Goal: Information Seeking & Learning: Learn about a topic

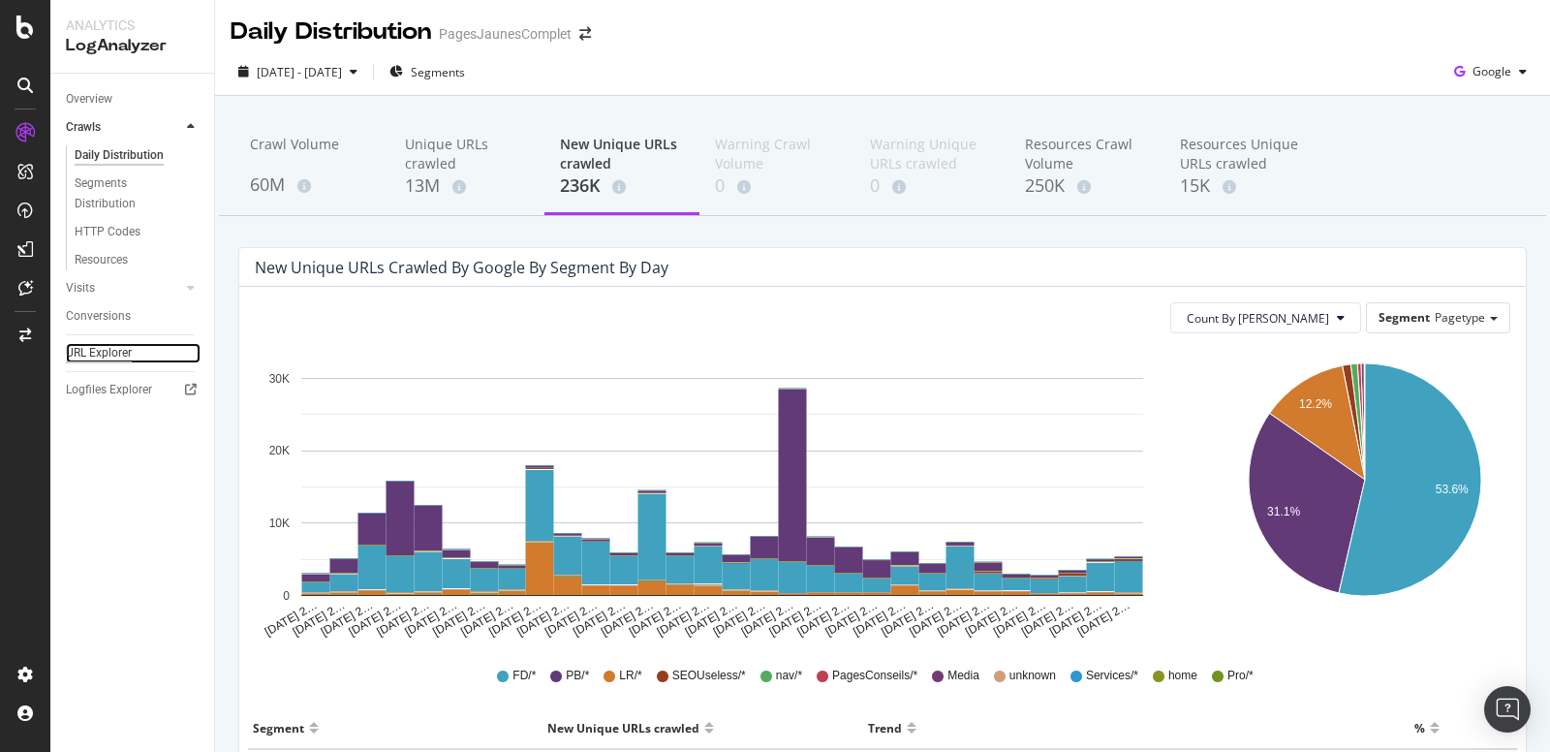
click at [98, 356] on div "URL Explorer" at bounding box center [99, 353] width 66 height 20
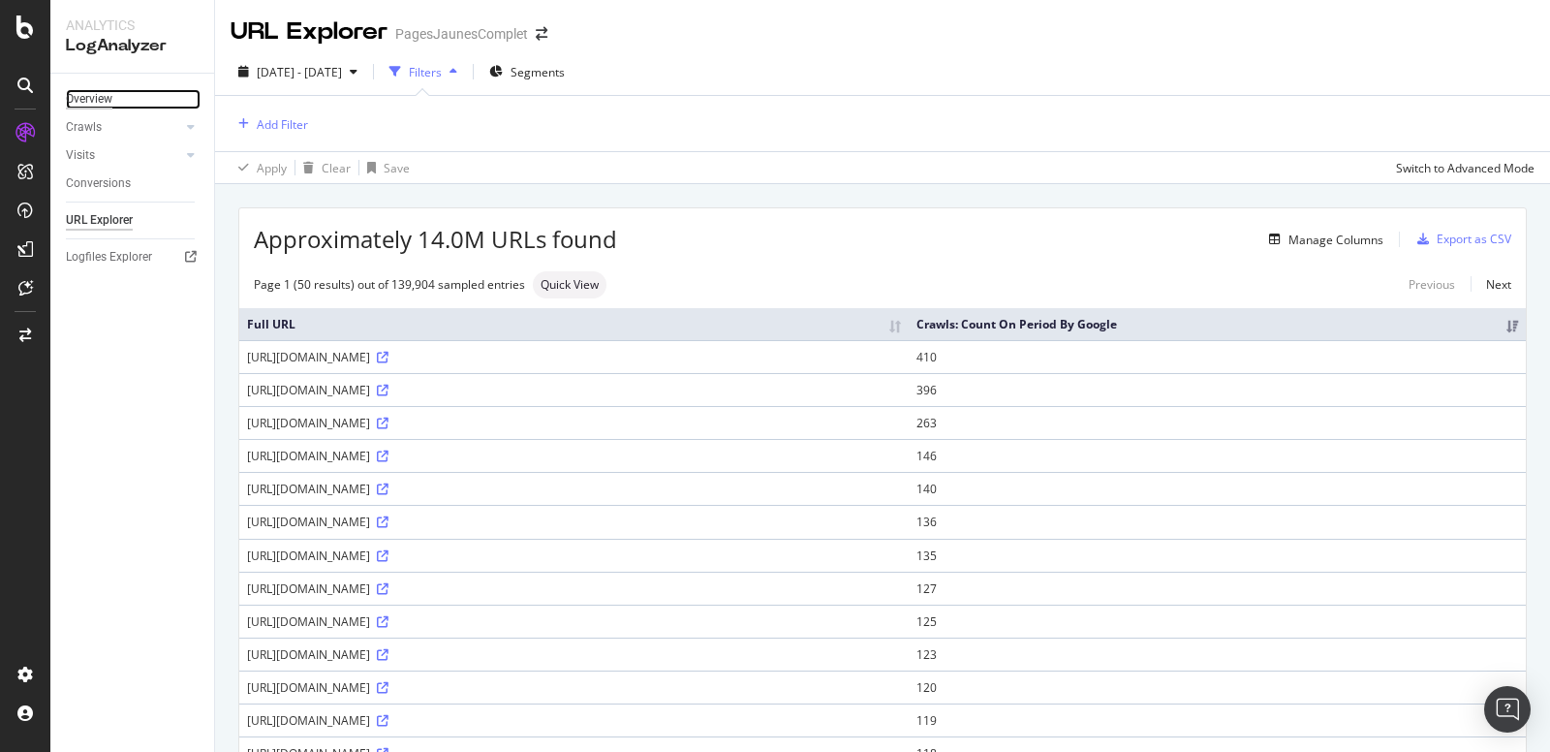
click at [101, 105] on div "Overview" at bounding box center [89, 99] width 46 height 20
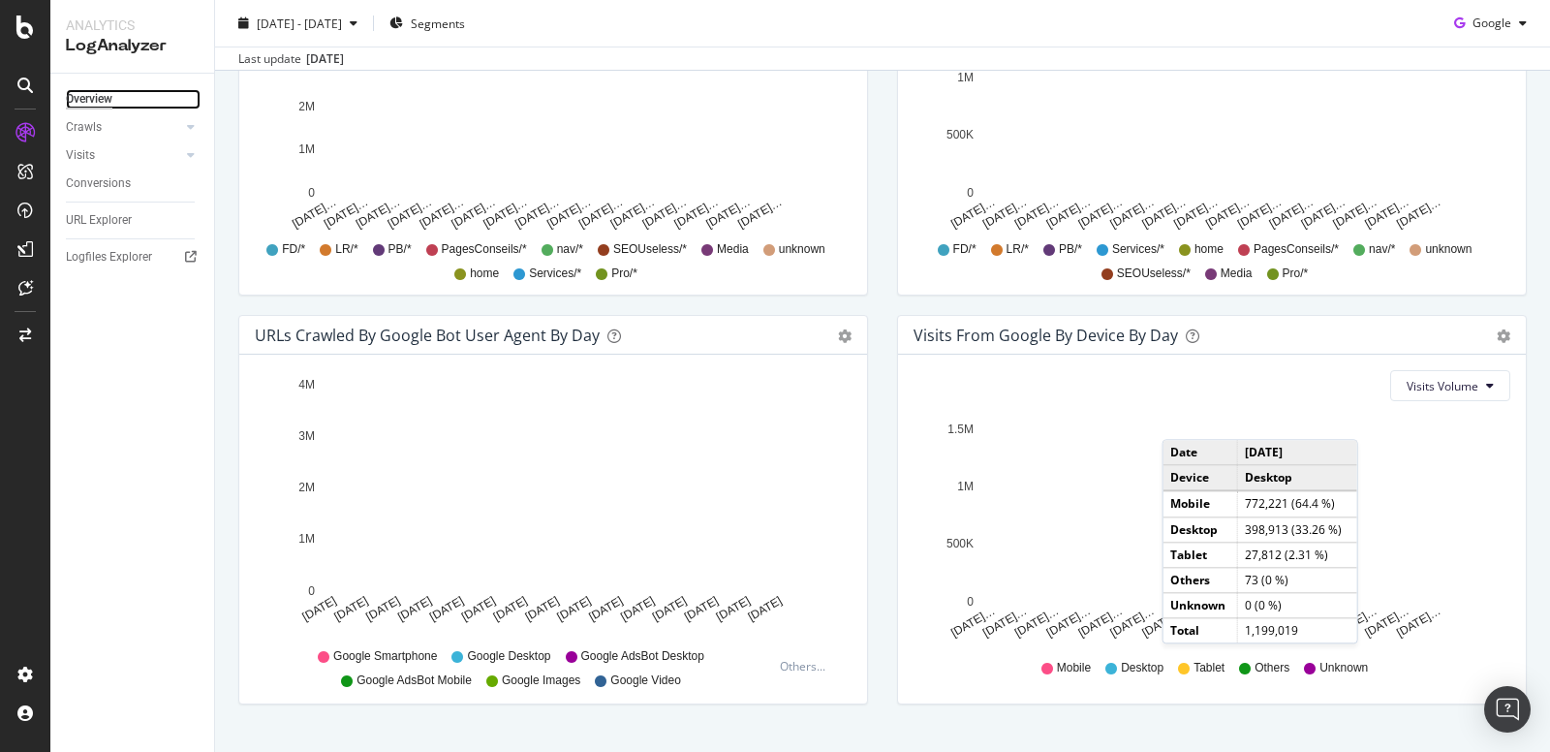
scroll to position [859, 0]
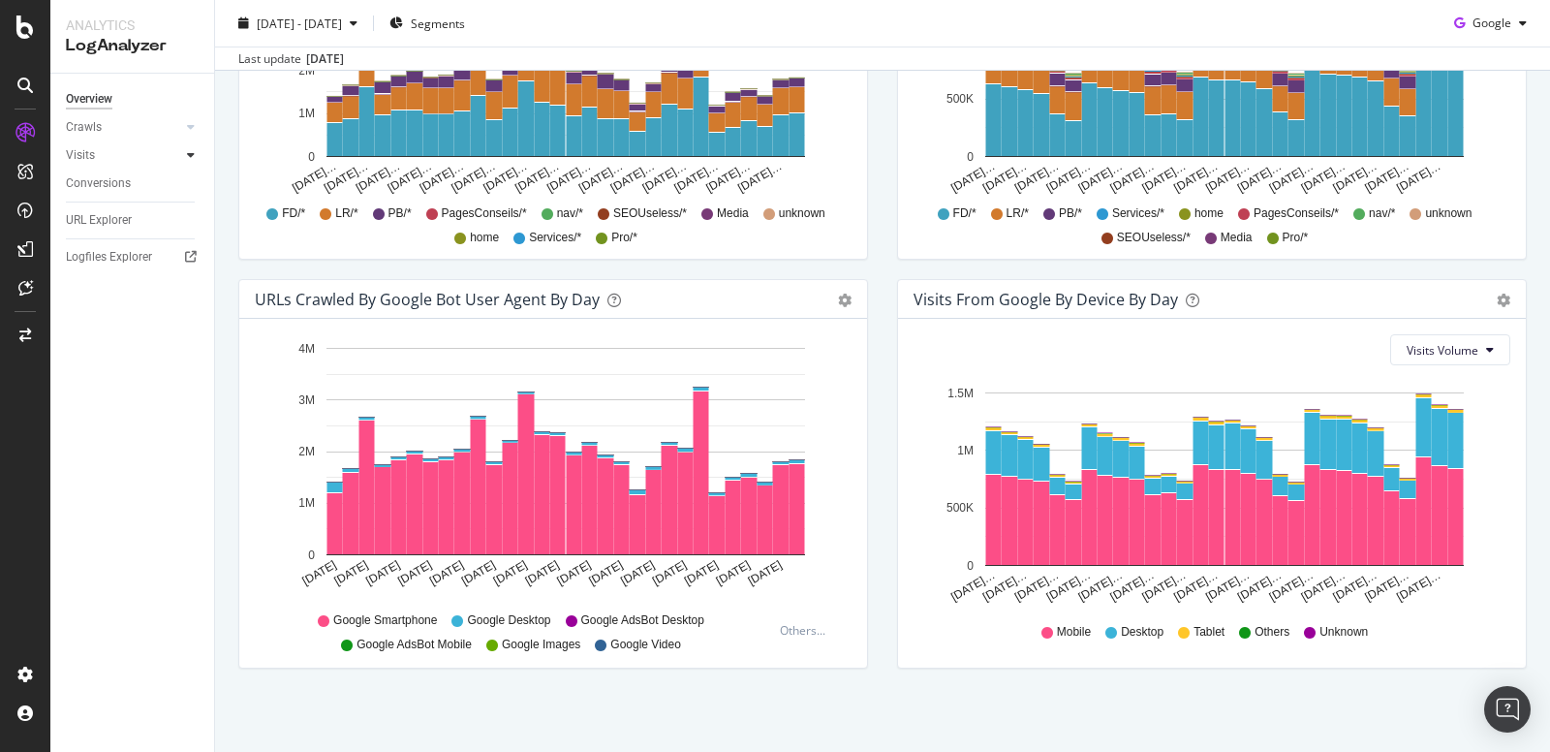
click at [191, 157] on icon at bounding box center [191, 155] width 8 height 12
click at [199, 132] on div "Crawls" at bounding box center [140, 127] width 148 height 28
click at [190, 122] on icon at bounding box center [191, 127] width 8 height 12
click at [100, 157] on div "Daily Distribution" at bounding box center [120, 155] width 90 height 20
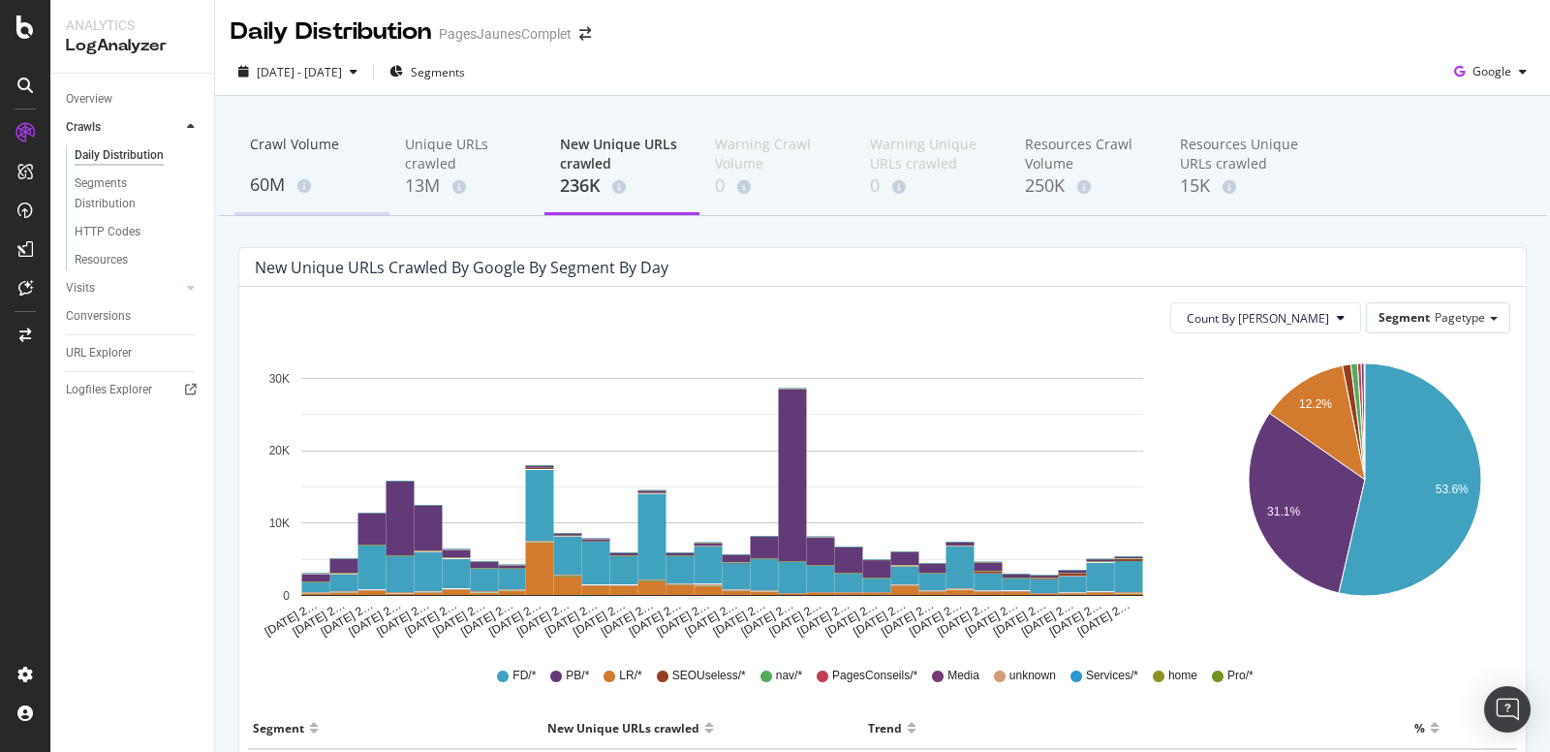
click at [302, 197] on div "60M" at bounding box center [312, 184] width 124 height 25
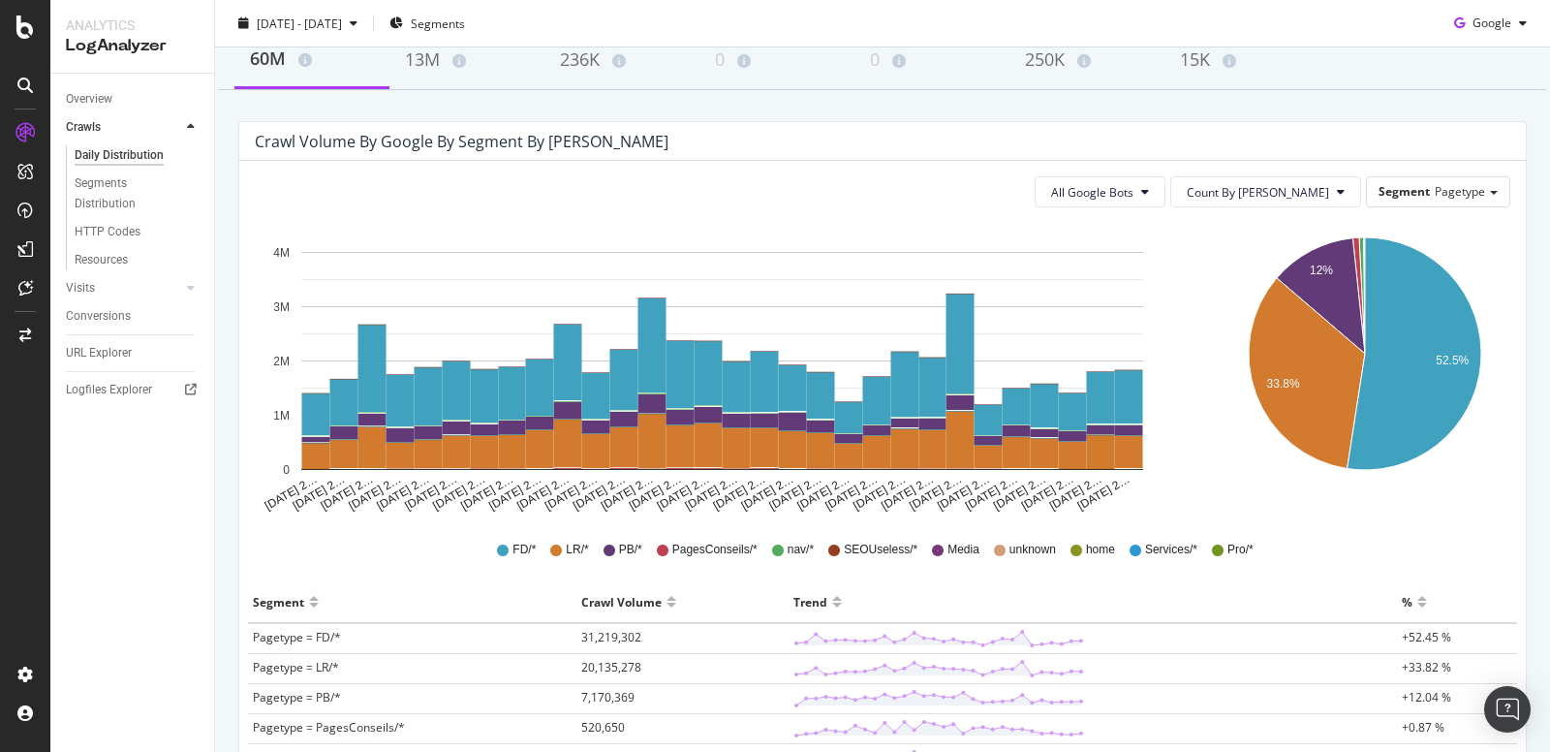
scroll to position [477, 0]
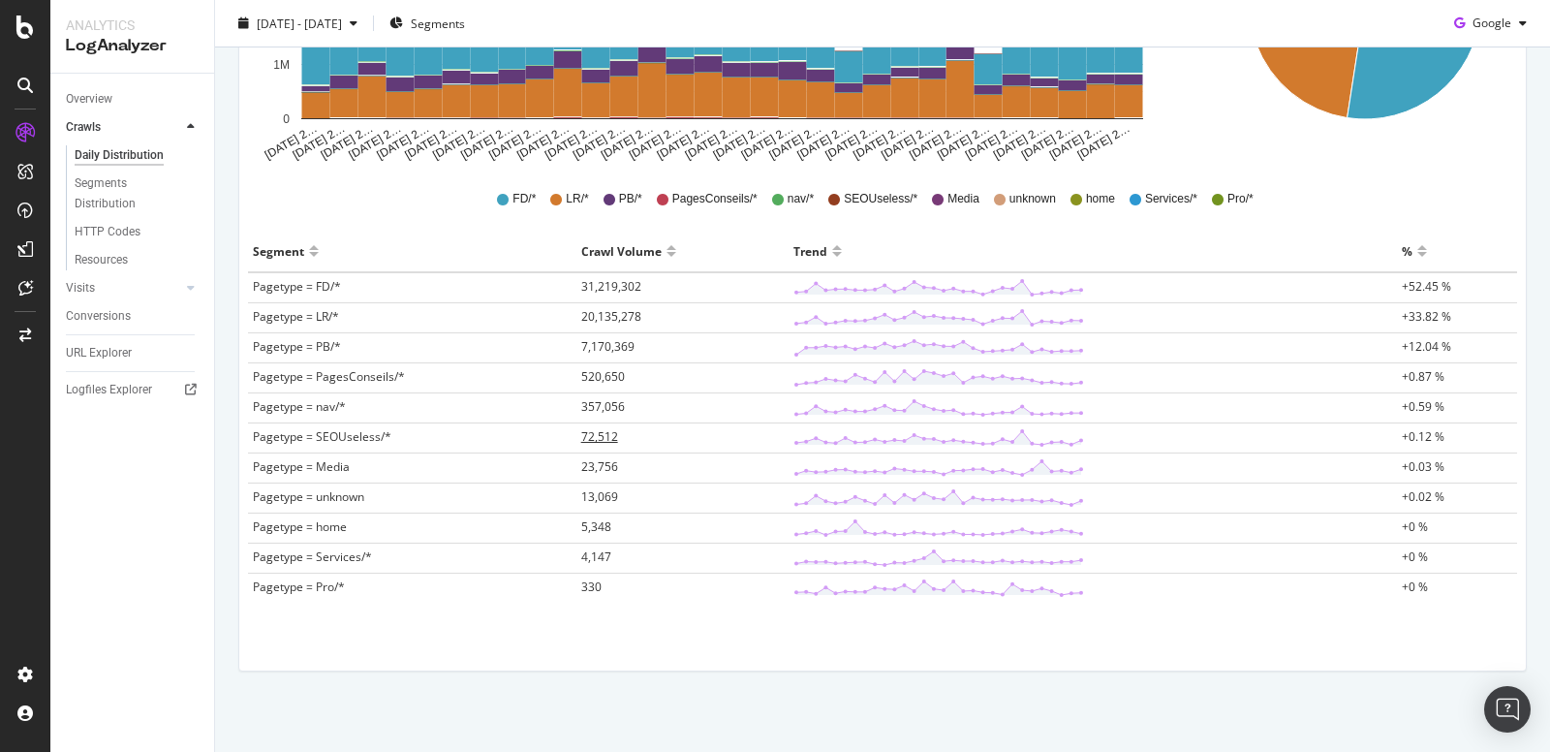
click at [591, 431] on span "72,512" at bounding box center [599, 436] width 37 height 16
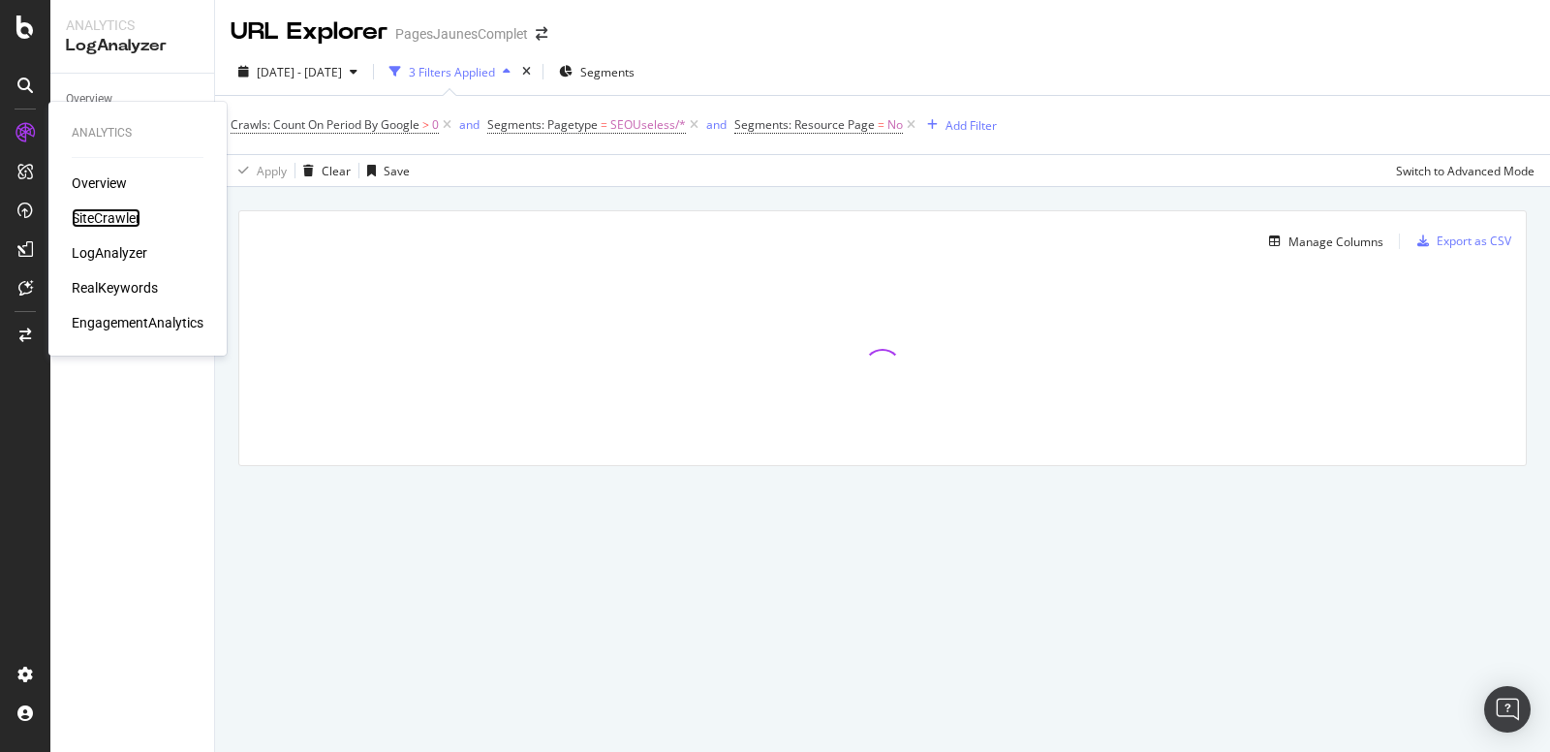
click at [93, 222] on div "SiteCrawler" at bounding box center [106, 217] width 69 height 19
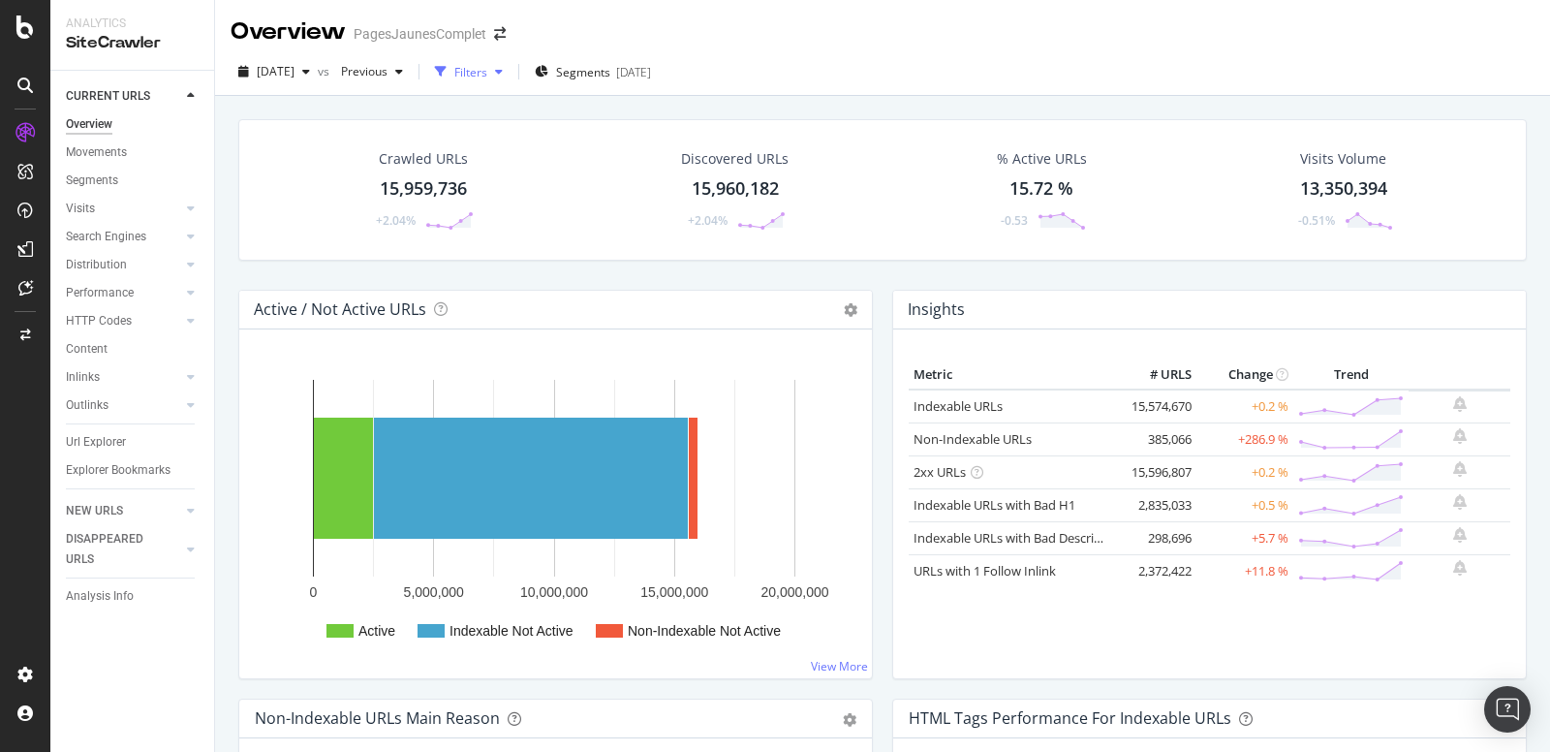
click at [487, 75] on div "Filters" at bounding box center [470, 72] width 33 height 16
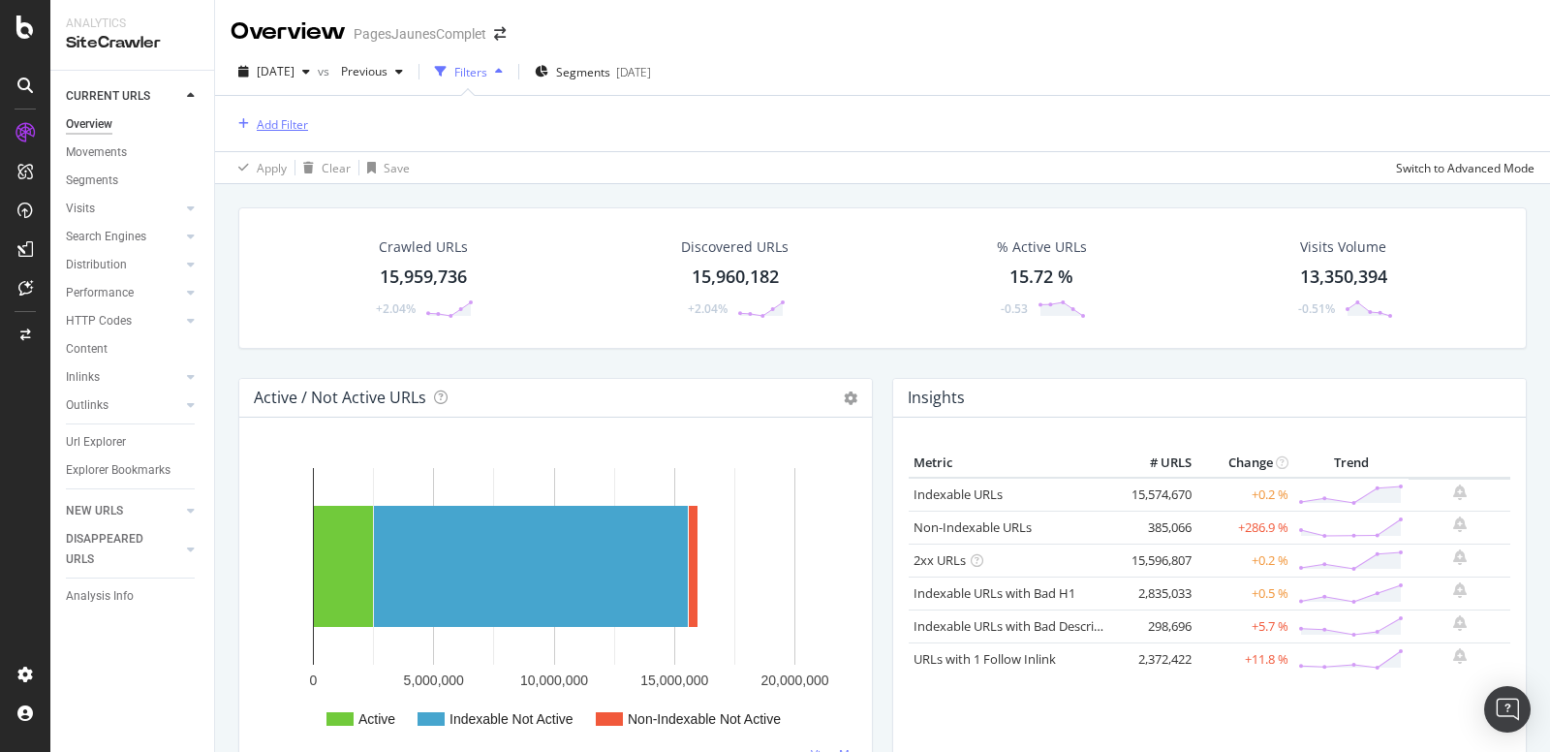
click at [271, 117] on div "Add Filter" at bounding box center [282, 124] width 51 height 16
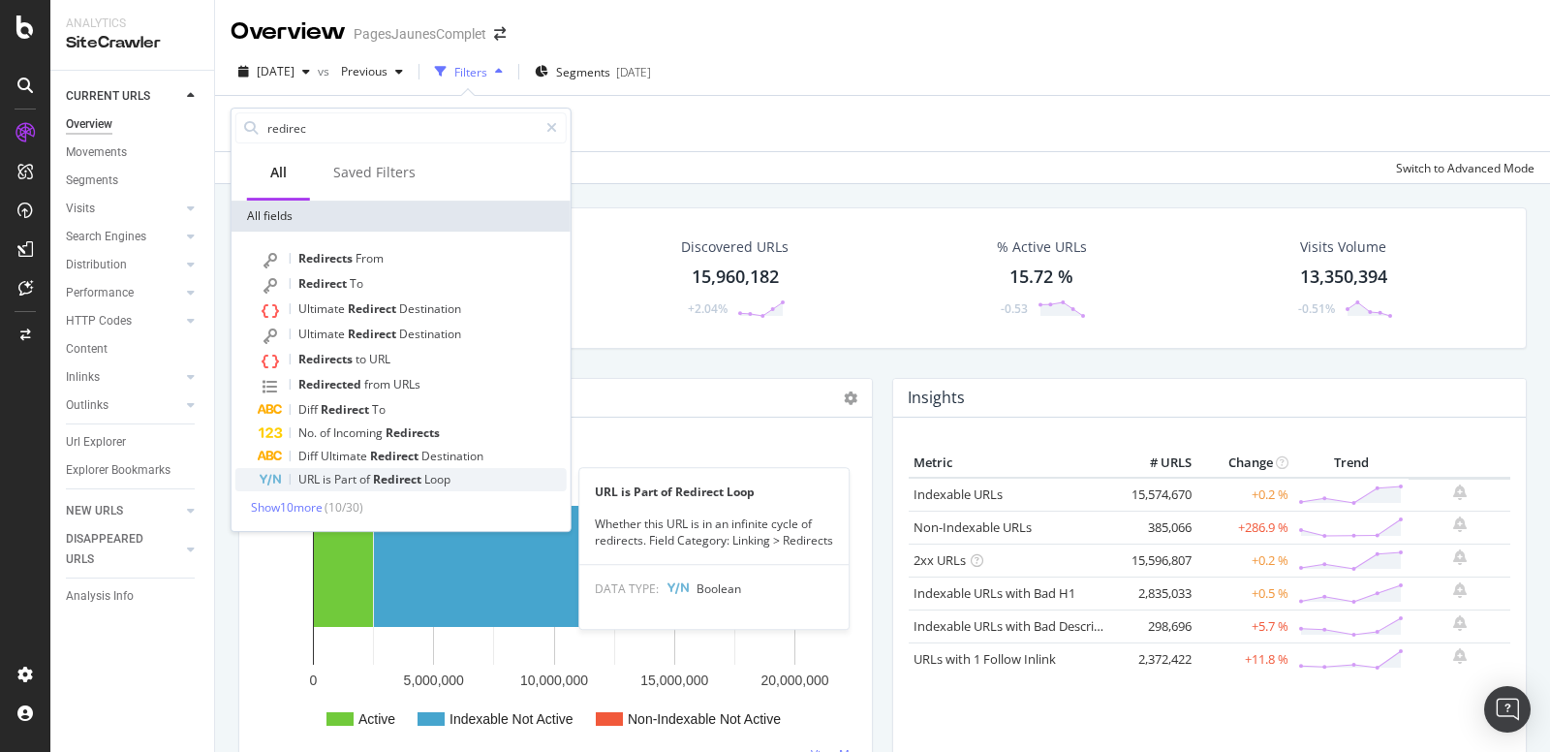
type input "redirec"
click at [328, 482] on span "is" at bounding box center [329, 479] width 12 height 16
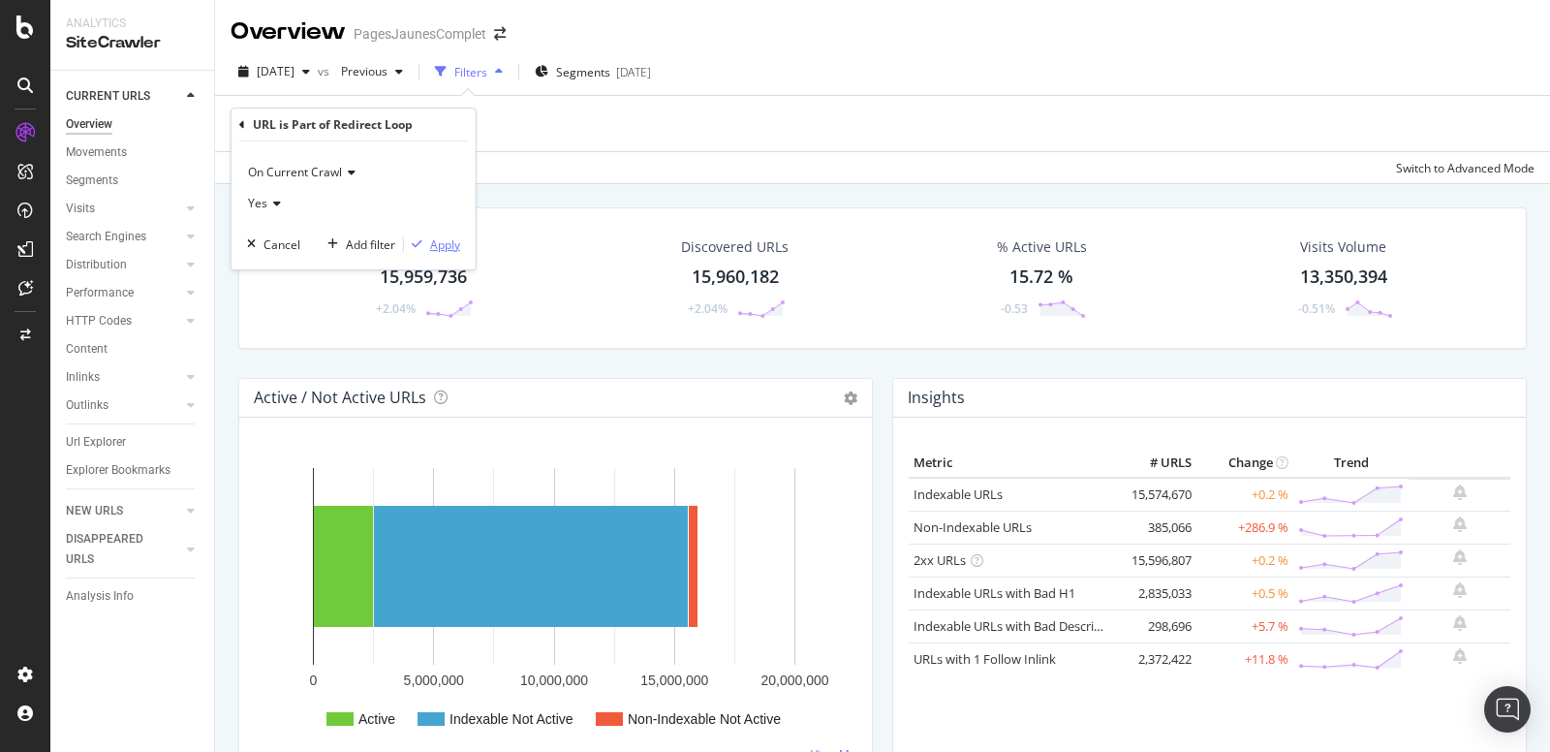
click at [435, 246] on div "Apply" at bounding box center [445, 244] width 30 height 16
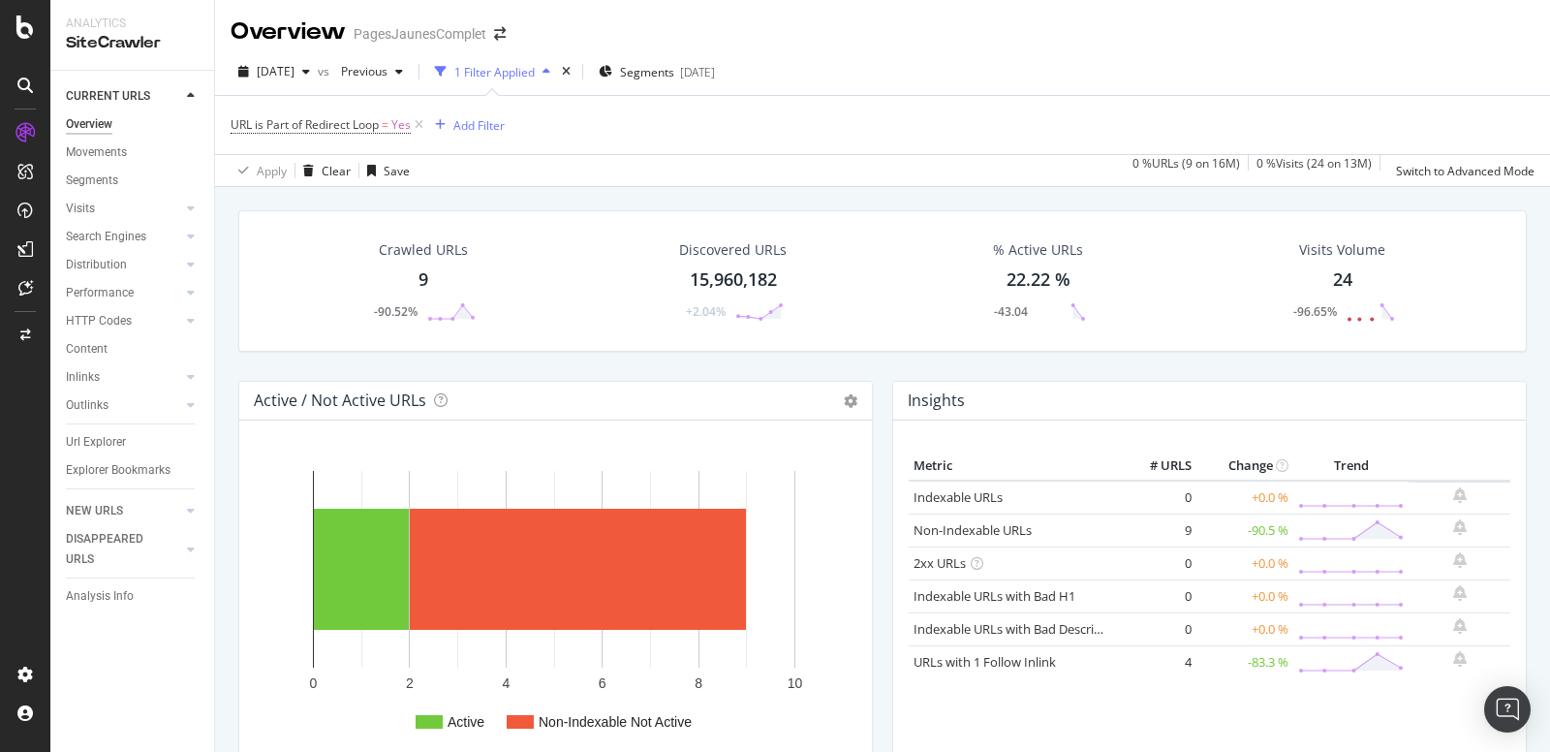
click at [431, 236] on div "Crawled URLs 9 -90.52%" at bounding box center [423, 281] width 144 height 101
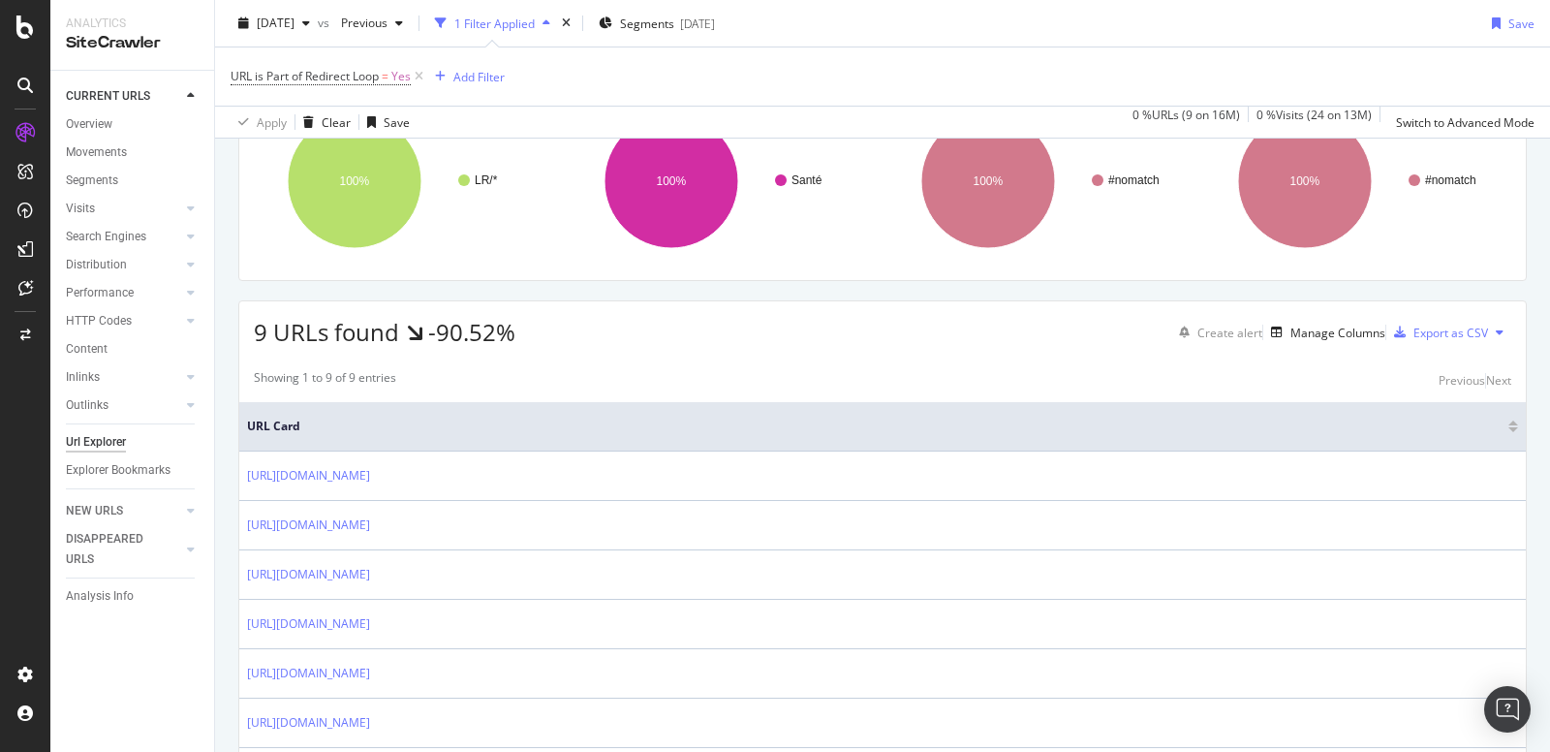
scroll to position [312, 0]
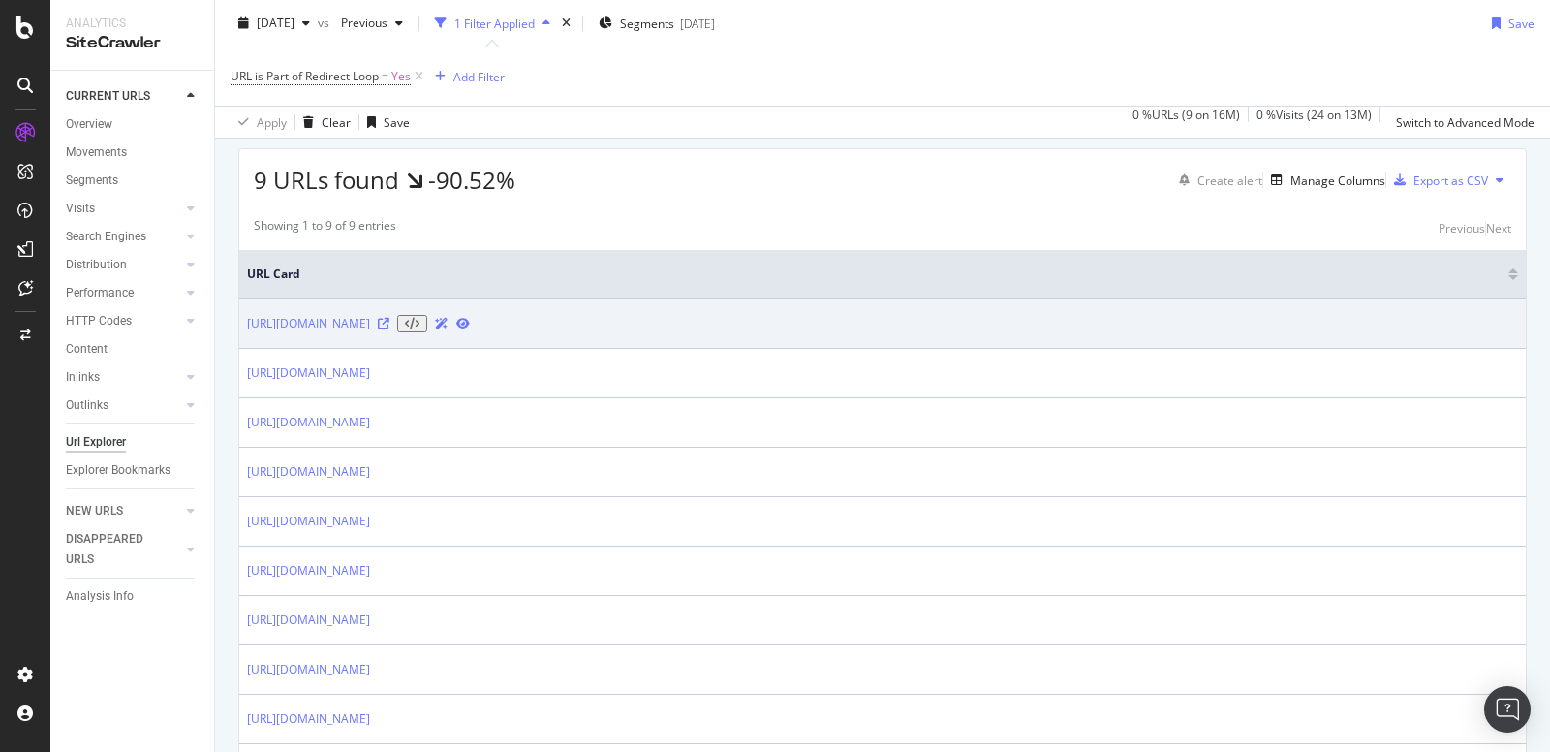
click at [389, 329] on icon at bounding box center [384, 324] width 12 height 12
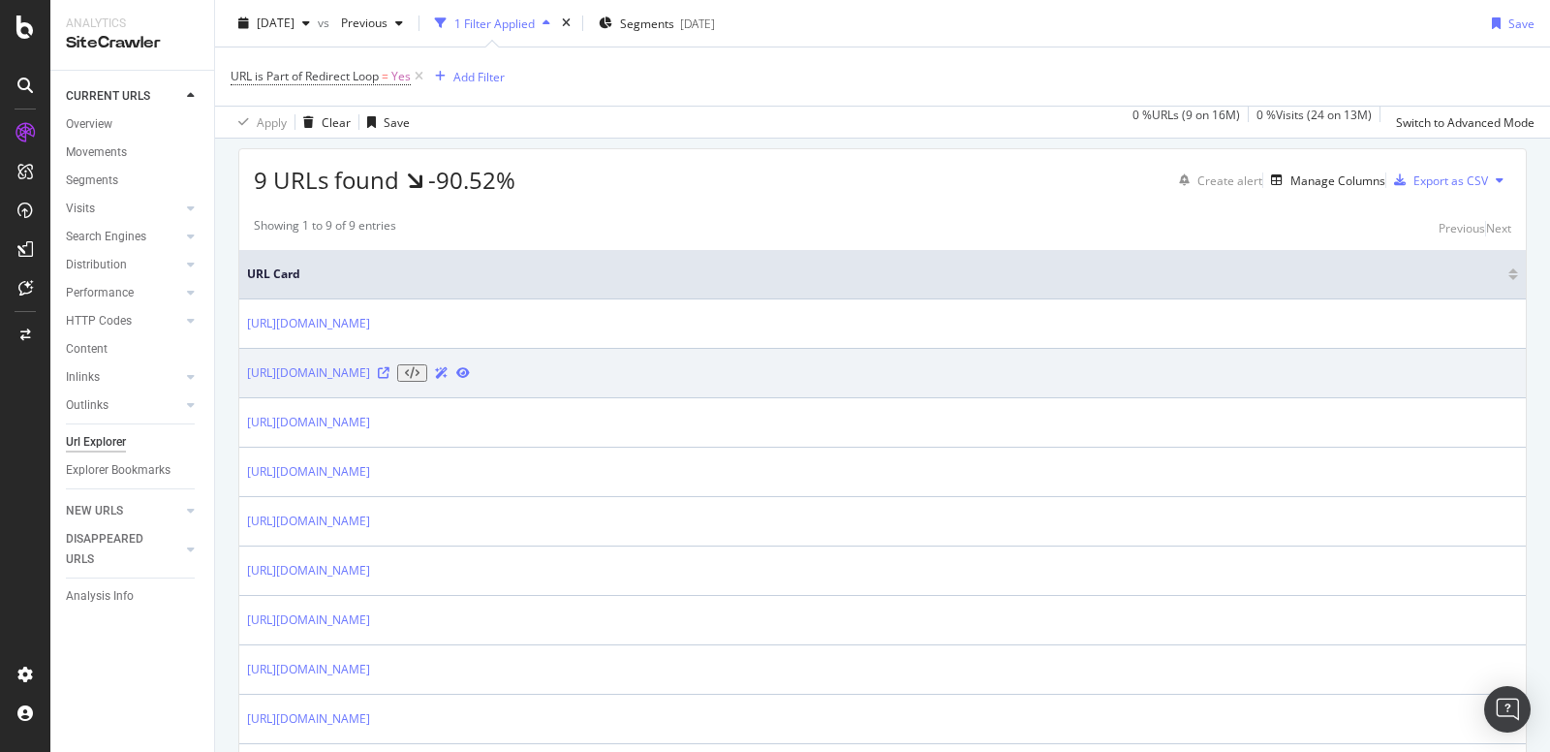
click at [389, 379] on icon at bounding box center [384, 373] width 12 height 12
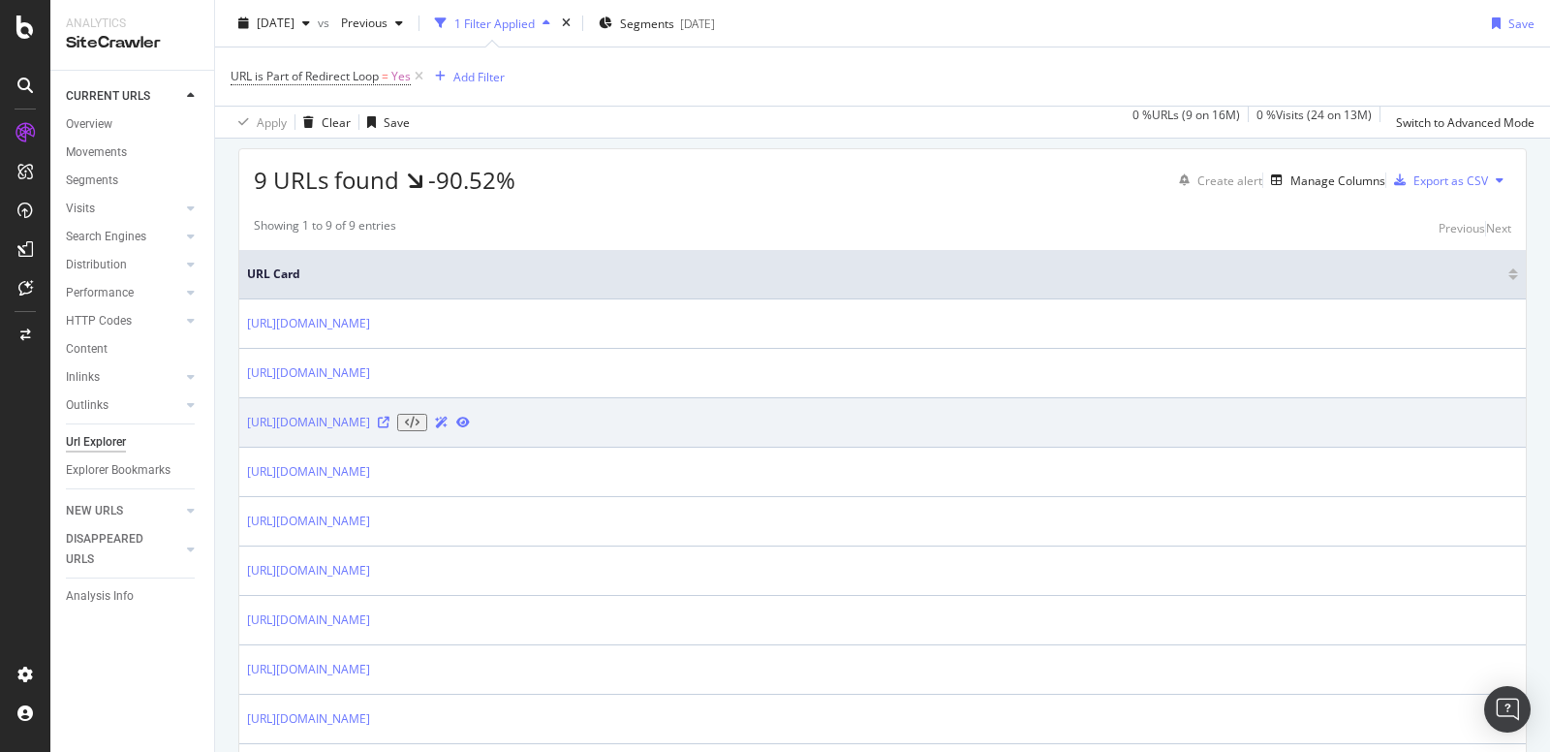
click at [389, 428] on icon at bounding box center [384, 423] width 12 height 12
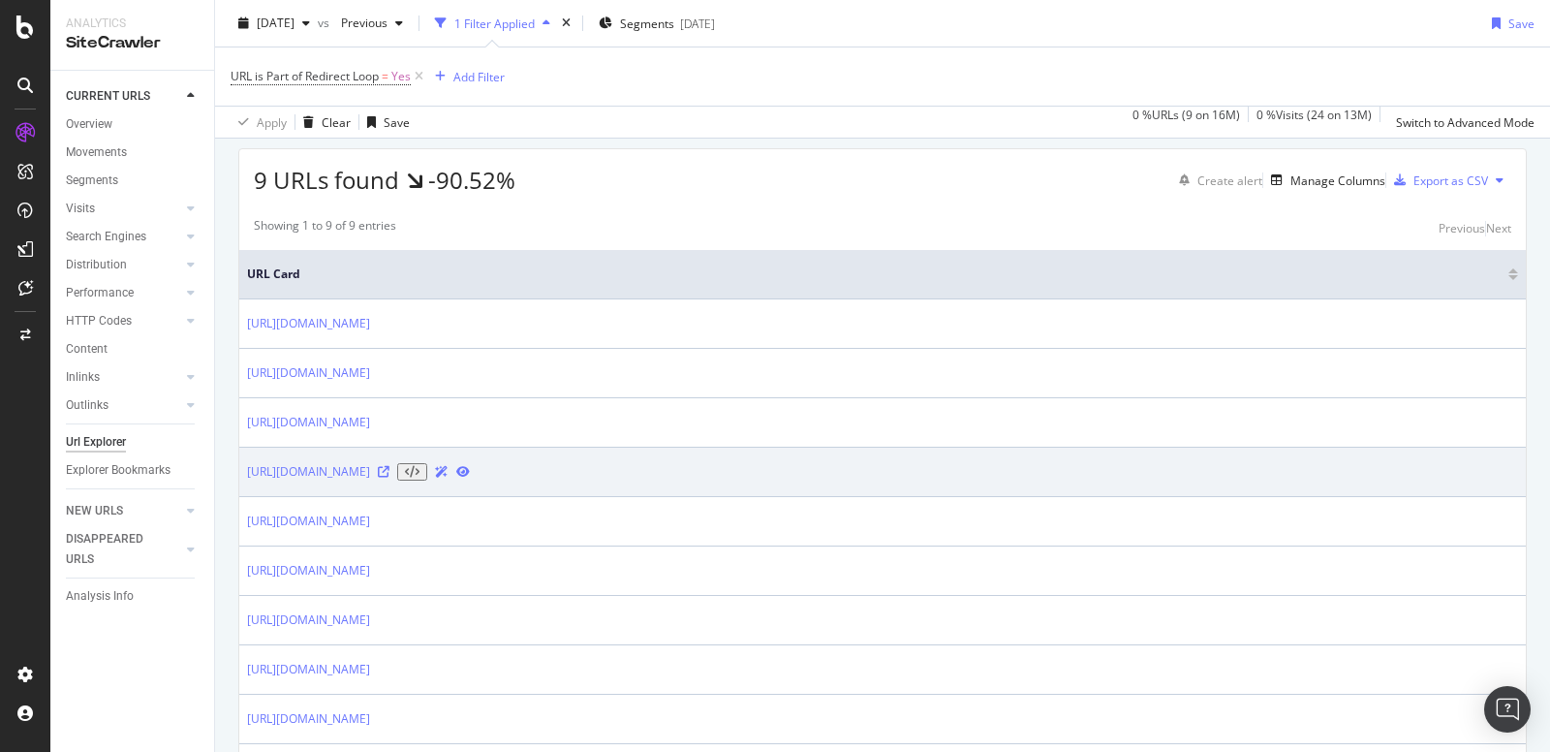
scroll to position [456, 0]
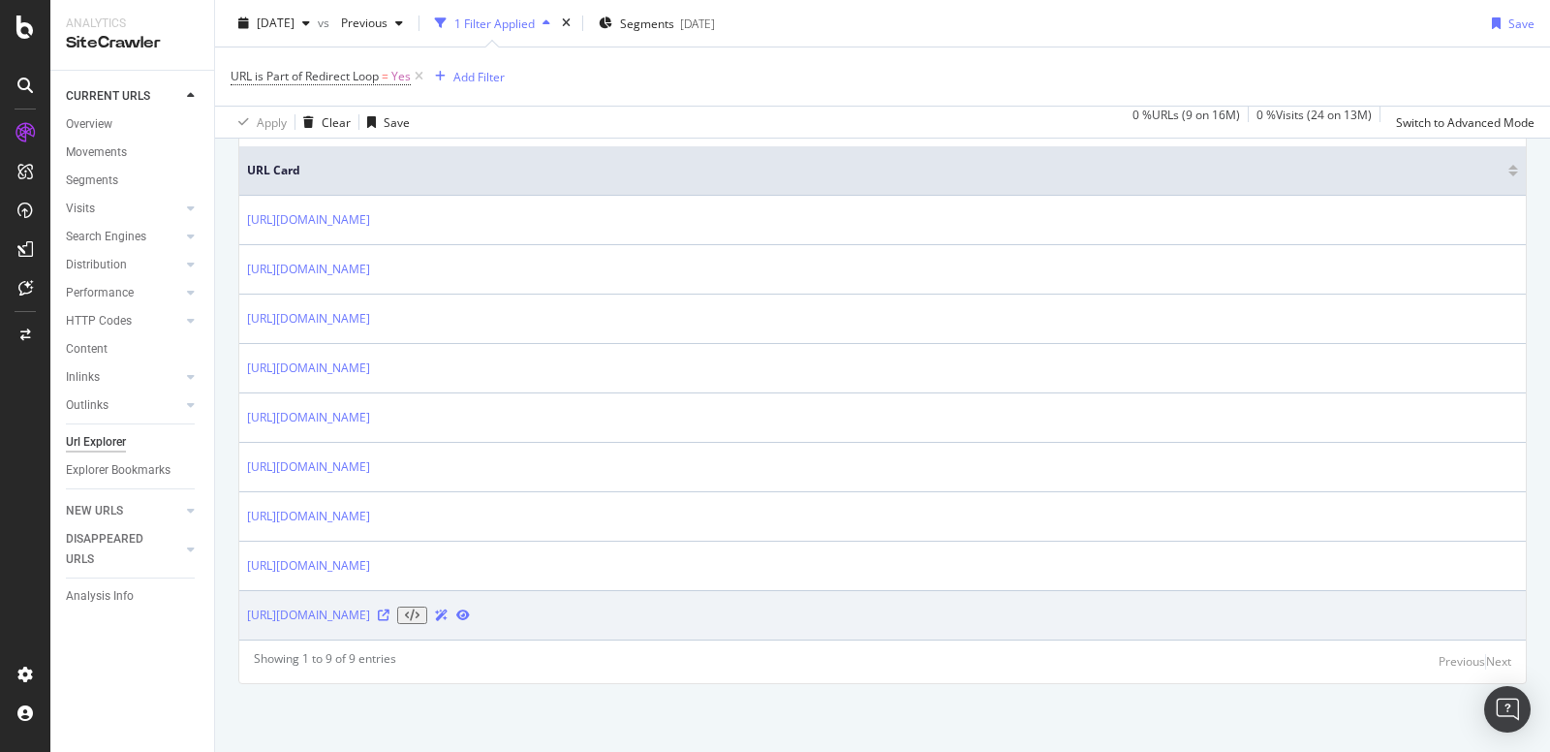
click at [389, 618] on icon at bounding box center [384, 615] width 12 height 12
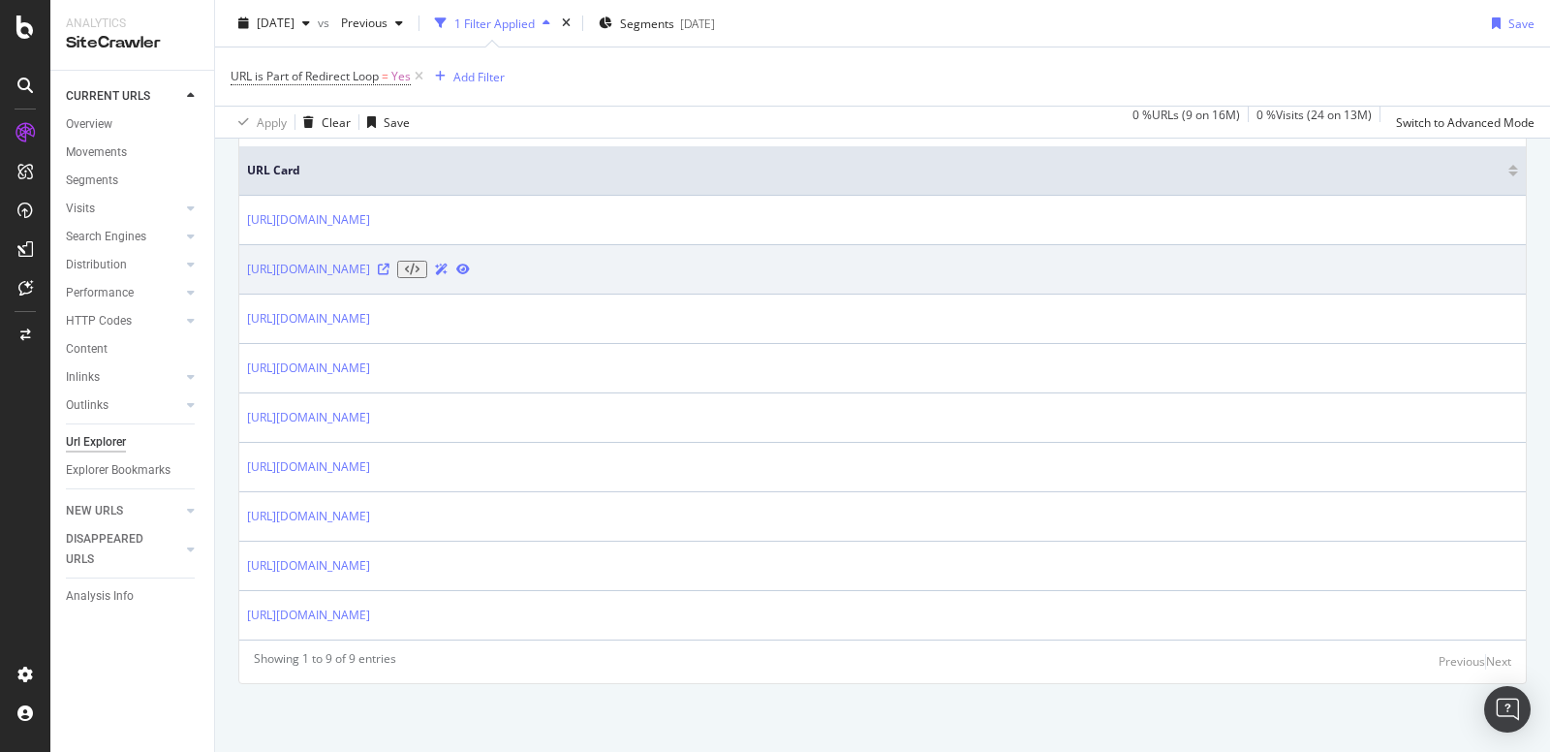
click at [389, 263] on icon at bounding box center [384, 269] width 12 height 12
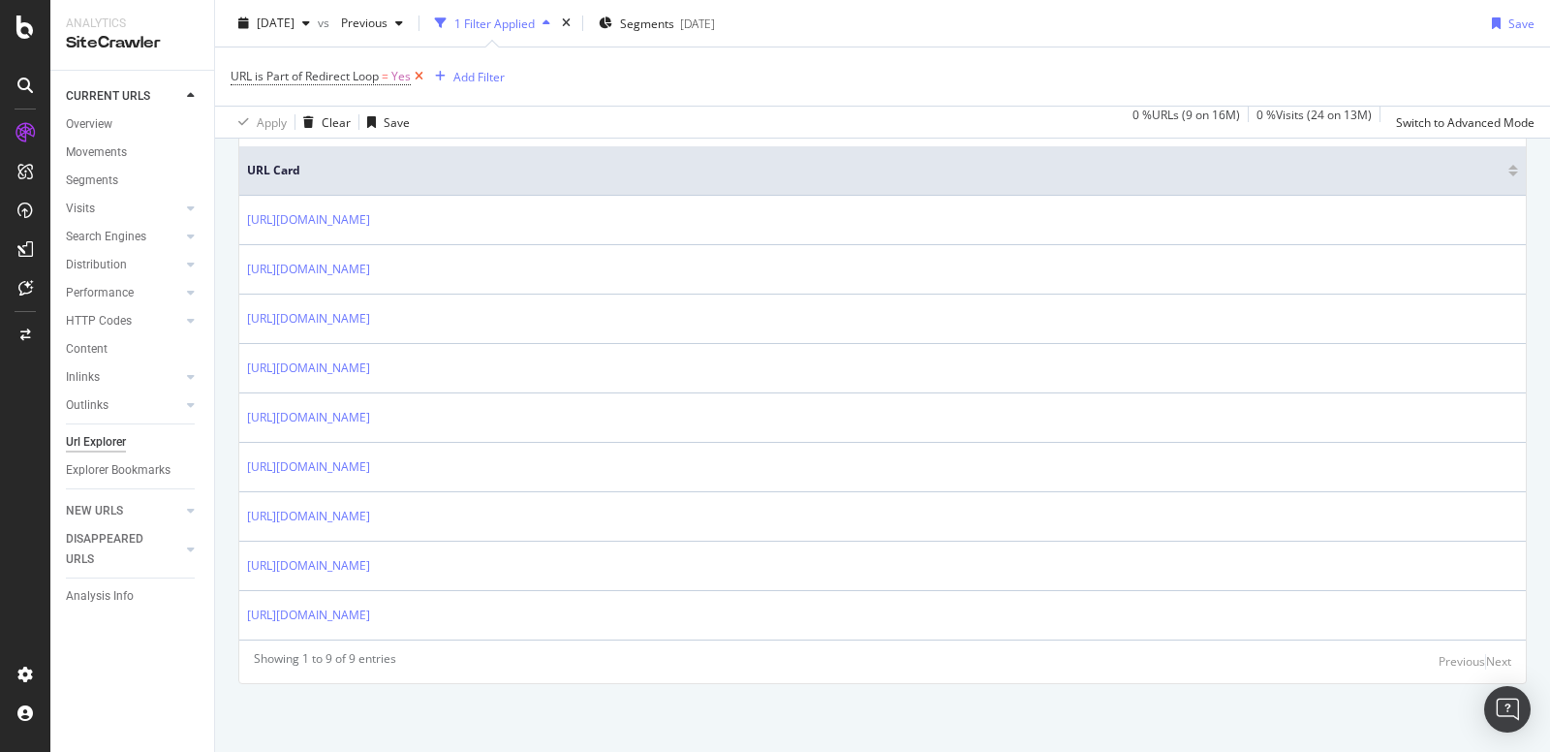
click at [419, 73] on icon at bounding box center [419, 76] width 16 height 19
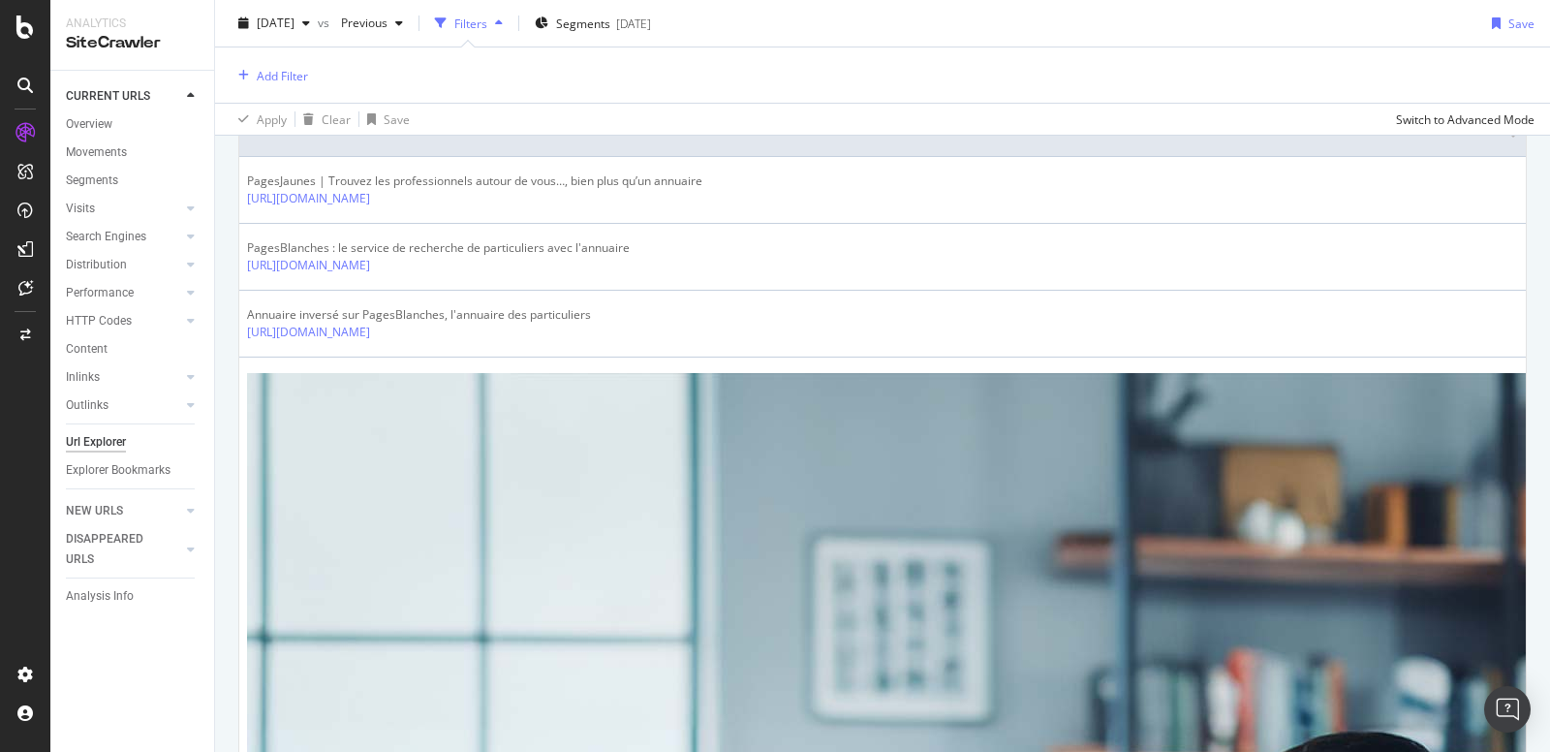
scroll to position [453, 0]
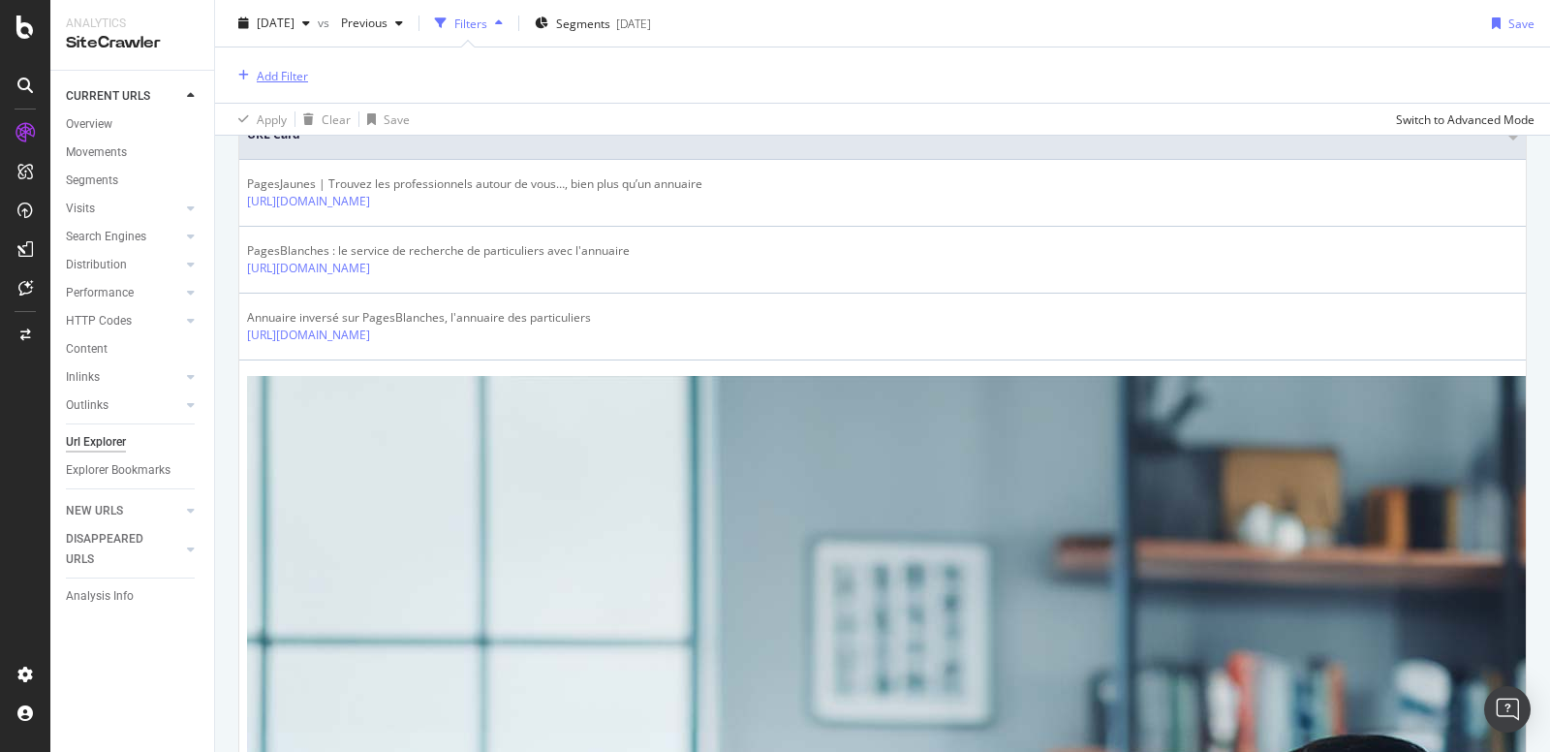
click at [276, 83] on div "Add Filter" at bounding box center [269, 75] width 77 height 21
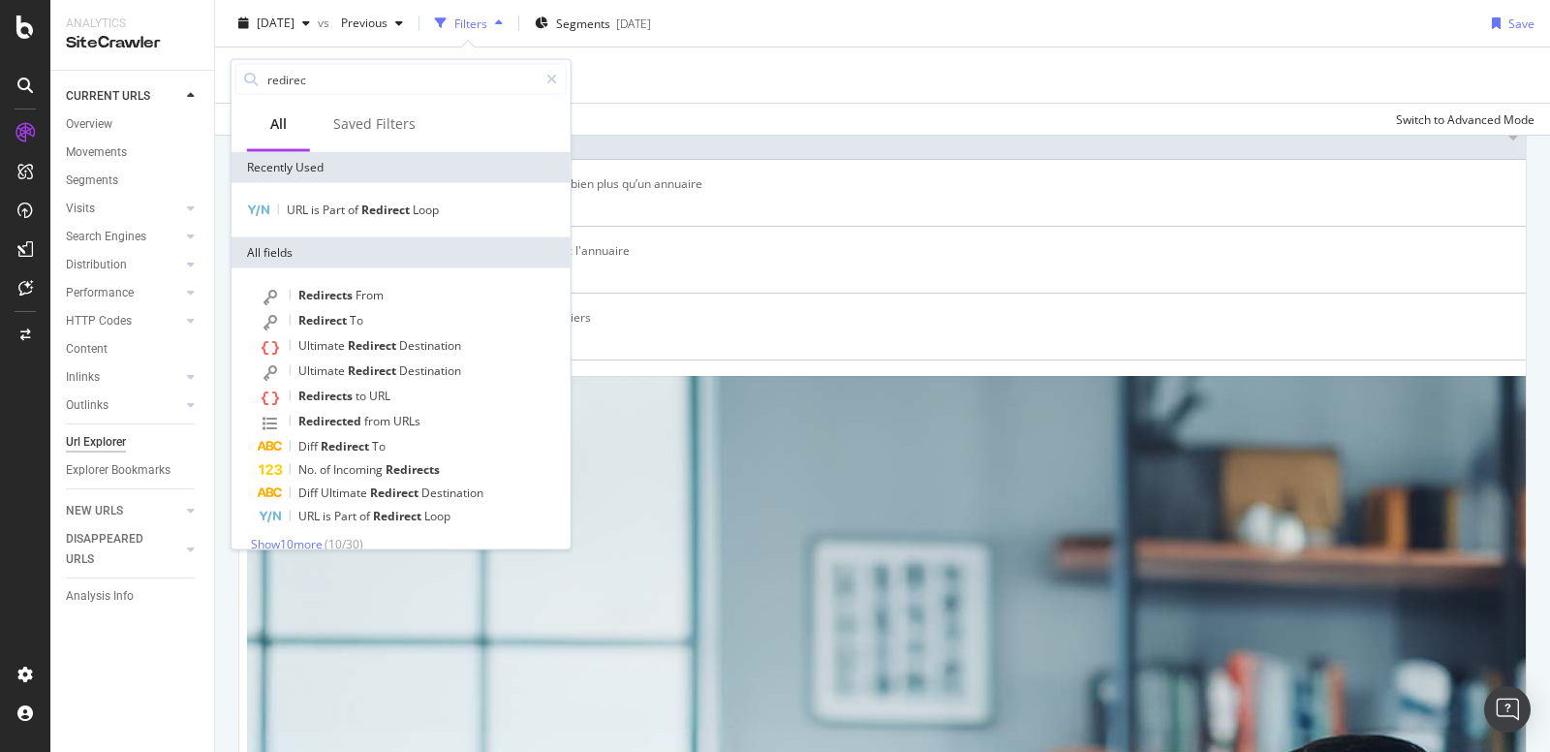
type input "l"
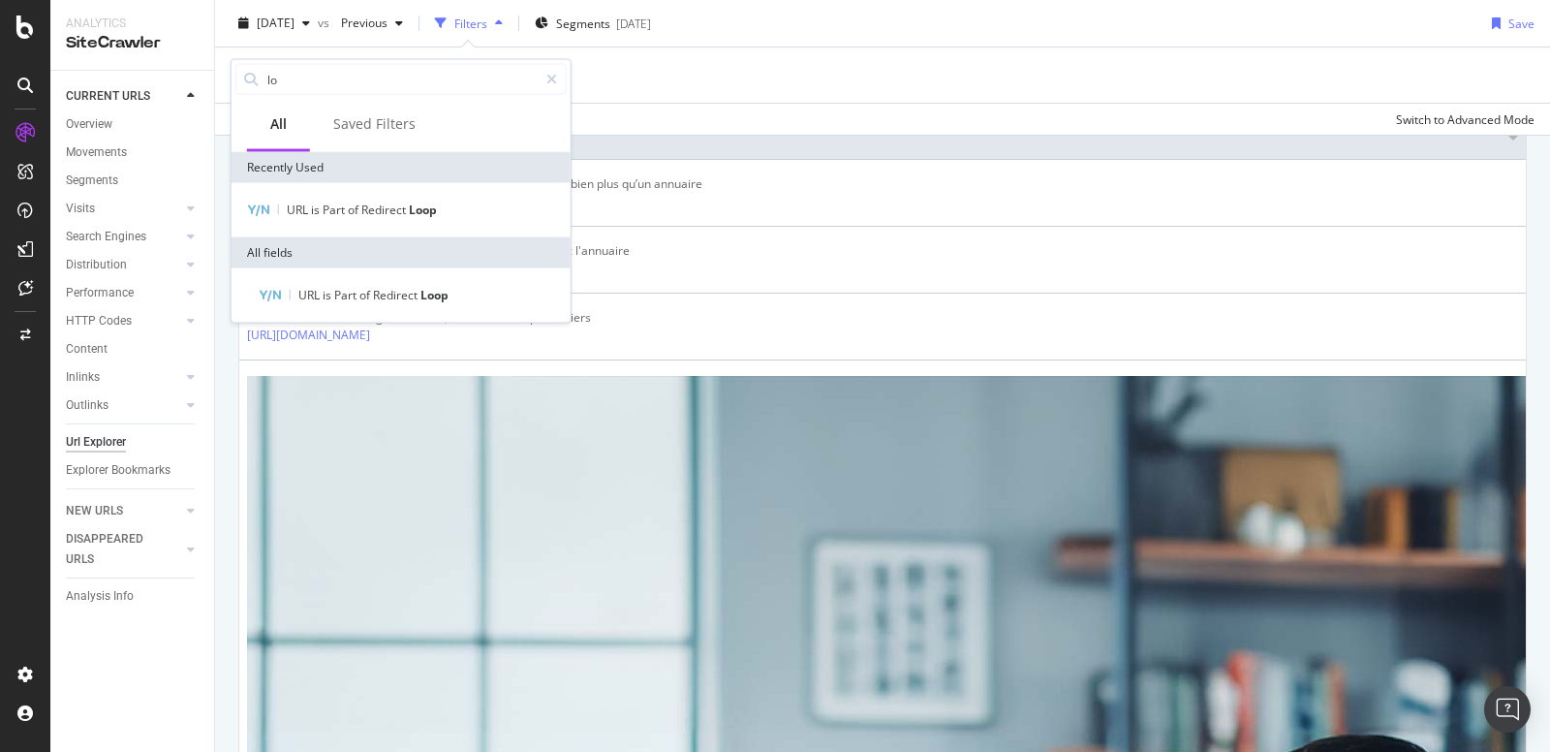
type input "l"
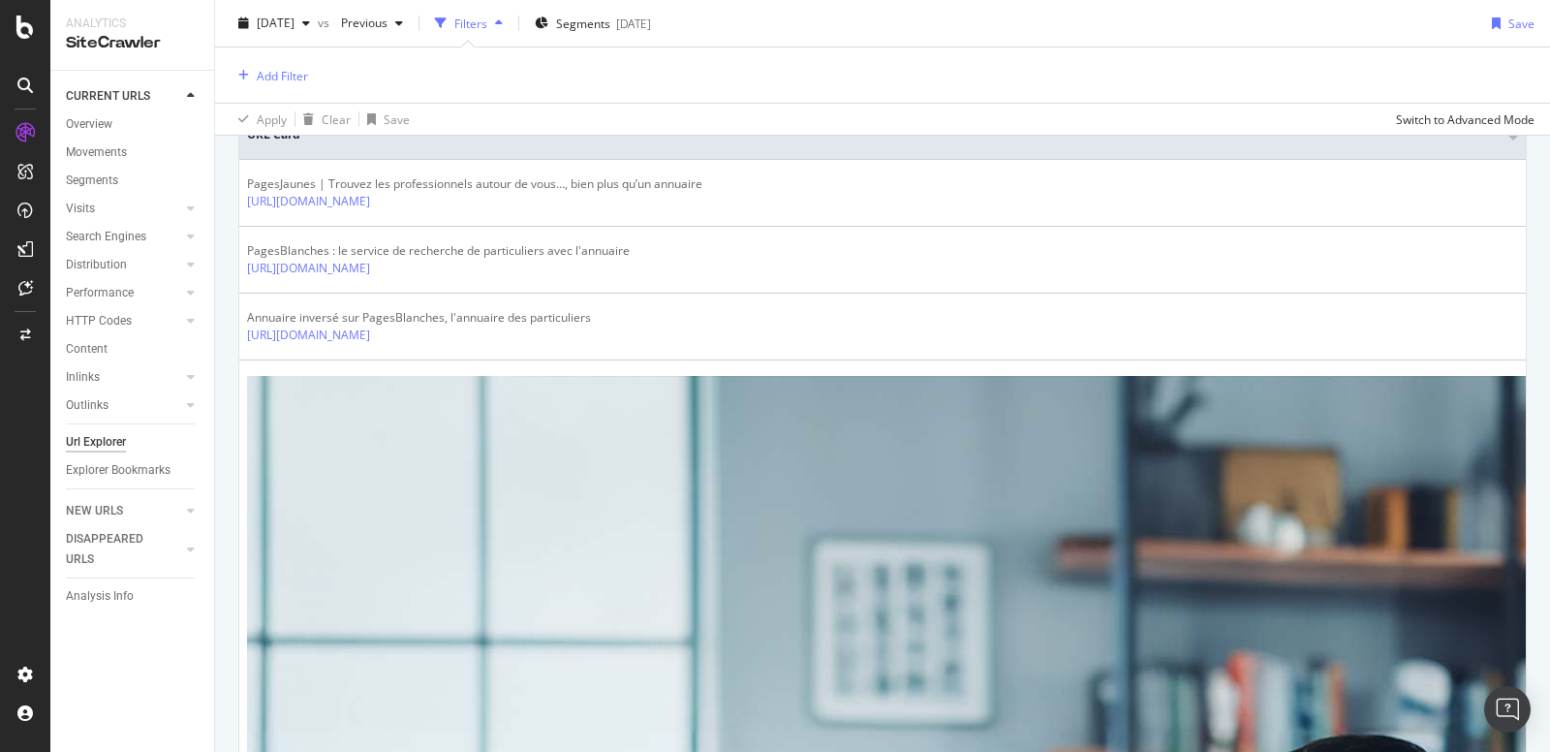
click at [748, 124] on div "Apply Clear Save Switch to Advanced Mode" at bounding box center [882, 119] width 1335 height 32
